Goal: Find specific page/section: Find specific page/section

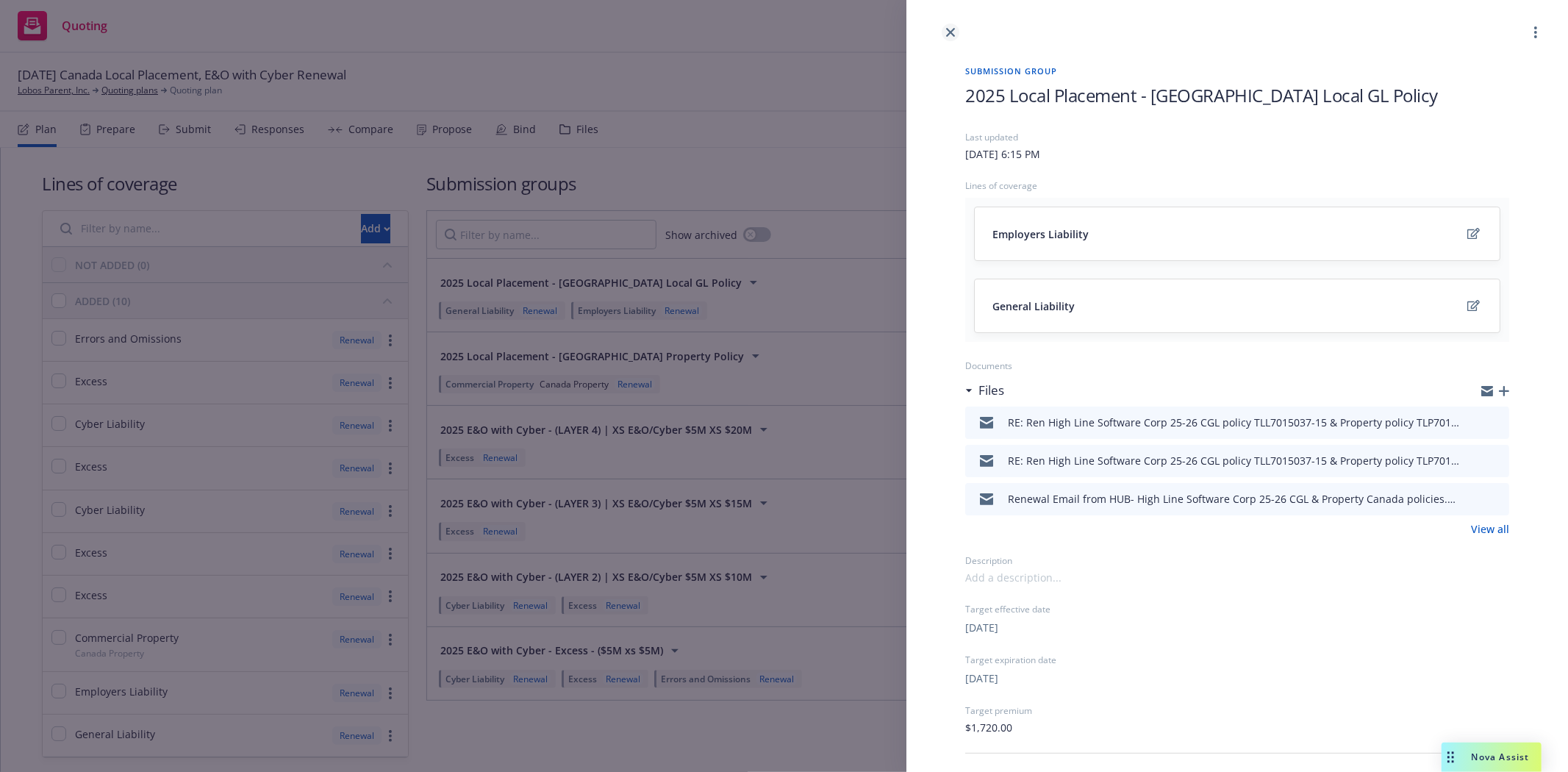
click at [944, 26] on link "close" at bounding box center [950, 32] width 18 height 18
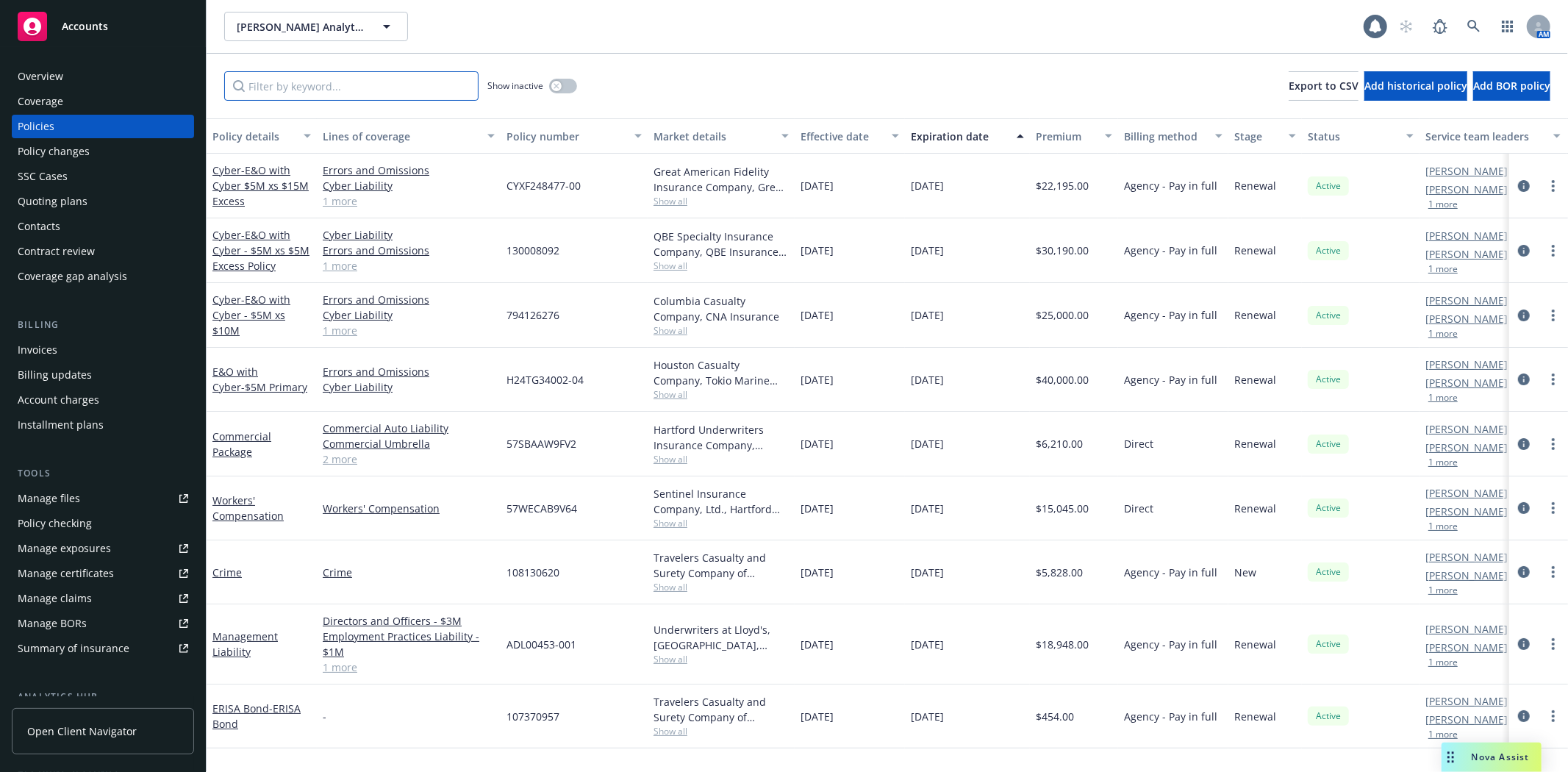
click at [364, 86] on input "Filter by keyword..." at bounding box center [351, 85] width 254 height 30
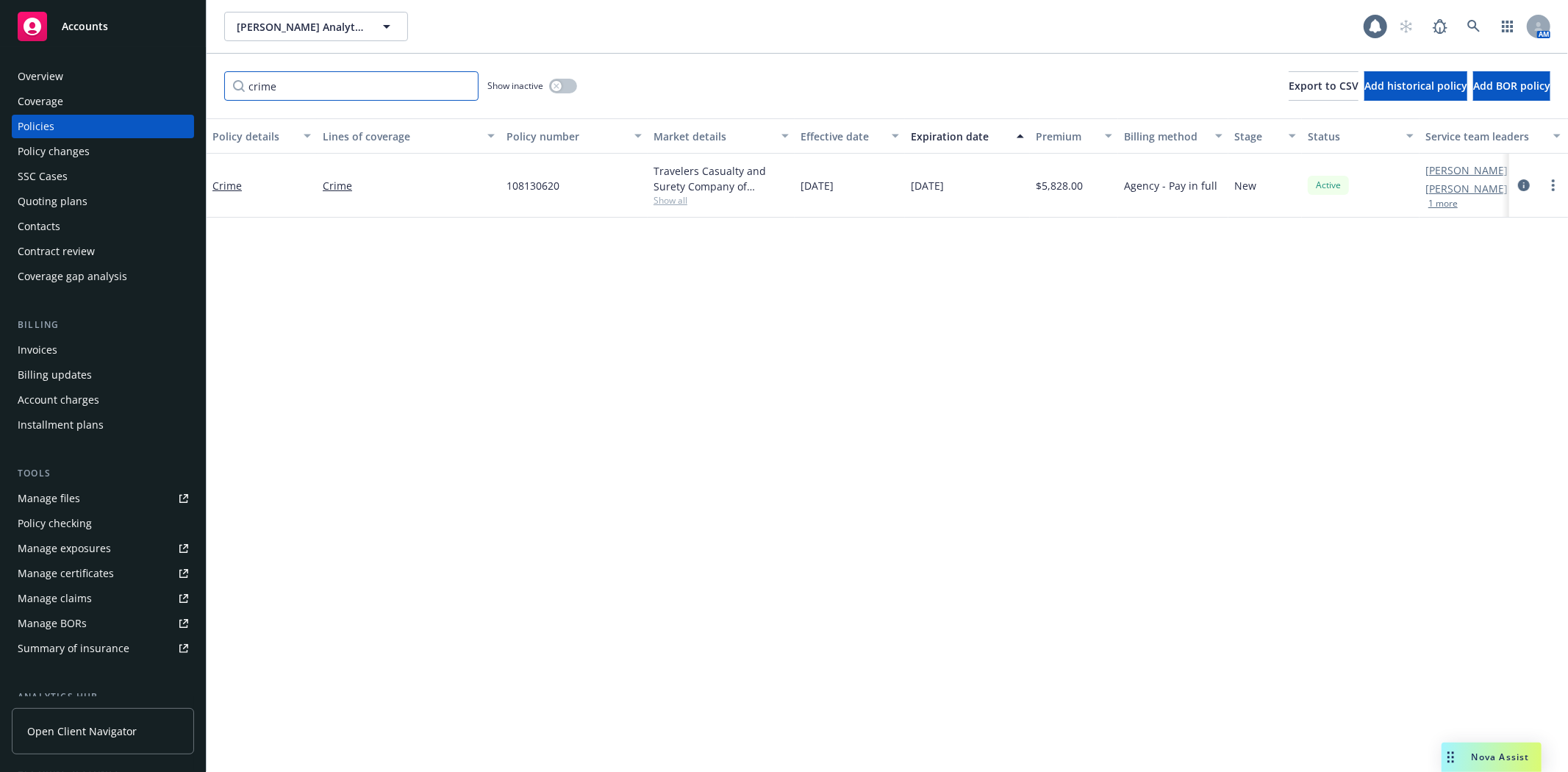
type input "crime"
click at [769, 34] on div "Clara Analytics, Inc. Clara Analytics, Inc. Clara Analytics, Inc. Type Commerci…" at bounding box center [794, 26] width 1139 height 30
click at [331, 88] on input "crime" at bounding box center [351, 85] width 254 height 30
